Goal: Task Accomplishment & Management: Manage account settings

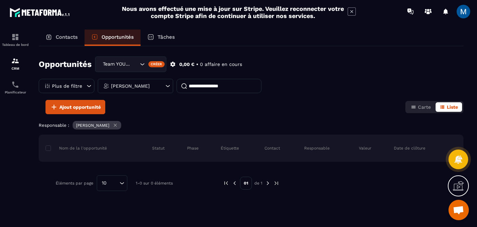
click at [143, 64] on icon "Search for option" at bounding box center [142, 64] width 7 height 7
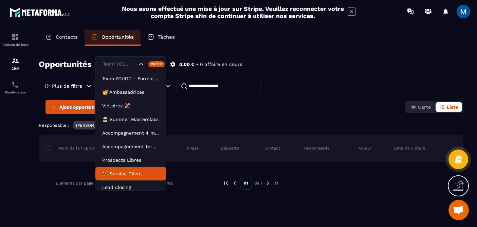
scroll to position [17, 0]
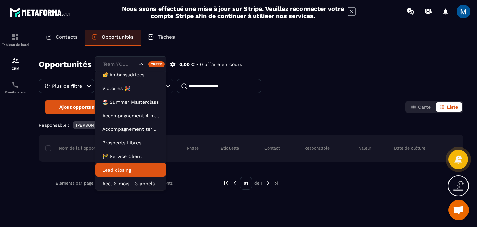
click at [135, 175] on li "Lead closing" at bounding box center [130, 170] width 71 height 14
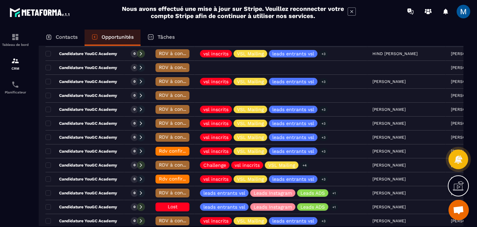
scroll to position [200, 0]
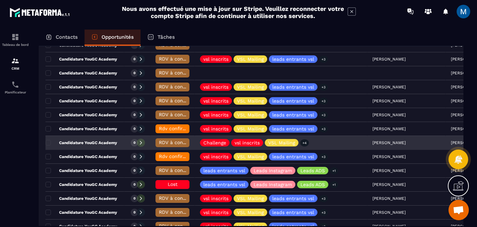
click at [172, 143] on span "RDV à conf. A RAPPELER" at bounding box center [187, 142] width 57 height 5
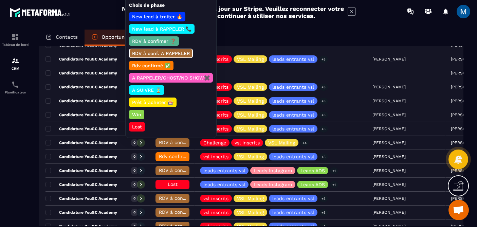
click at [138, 125] on p "Lost" at bounding box center [137, 126] width 12 height 7
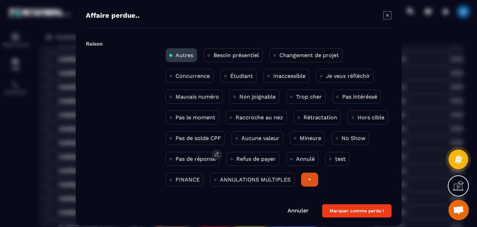
click at [197, 162] on p "Pas de réponse" at bounding box center [196, 159] width 40 height 6
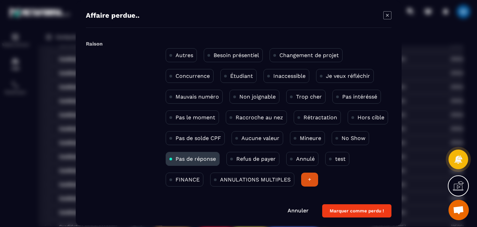
click at [341, 209] on button "Marquer comme perdu !" at bounding box center [356, 210] width 69 height 13
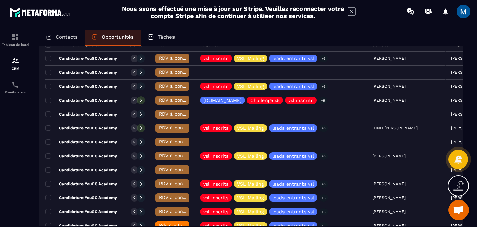
scroll to position [104, 0]
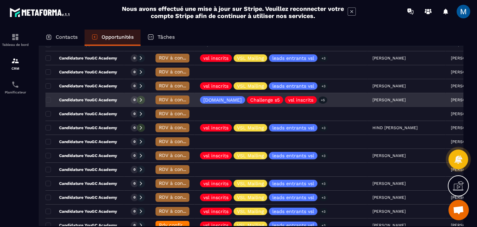
click at [108, 101] on p "Candidature YouGC Academy" at bounding box center [81, 99] width 72 height 5
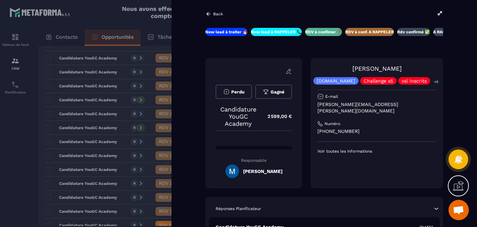
scroll to position [0, 40]
